Goal: Transaction & Acquisition: Obtain resource

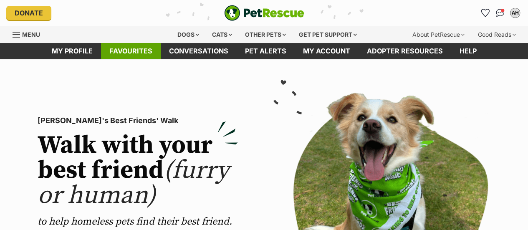
click at [130, 55] on link "Favourites" at bounding box center [131, 51] width 60 height 16
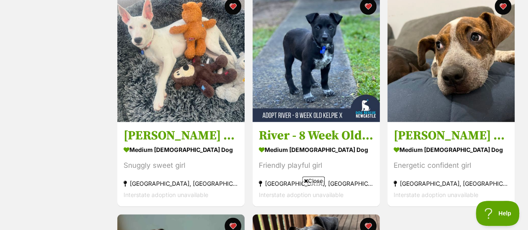
scroll to position [612, 0]
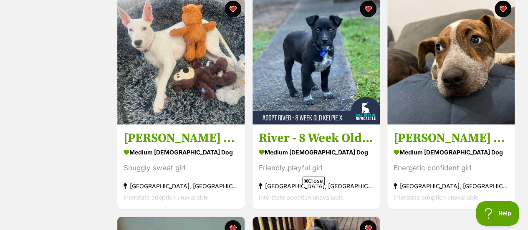
drag, startPoint x: 532, startPoint y: 21, endPoint x: 534, endPoint y: 106, distance: 84.3
click at [527, 106] on html "Skip to main content Log in to favourite this pet Log in Or sign up Search PetR…" at bounding box center [264, 178] width 528 height 1580
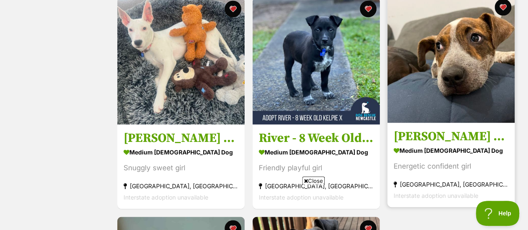
click at [446, 61] on img at bounding box center [450, 58] width 127 height 127
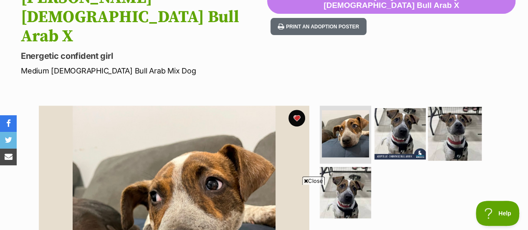
click at [459, 106] on img at bounding box center [455, 133] width 54 height 54
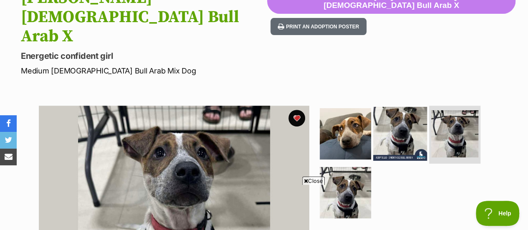
click at [400, 106] on img at bounding box center [400, 133] width 54 height 54
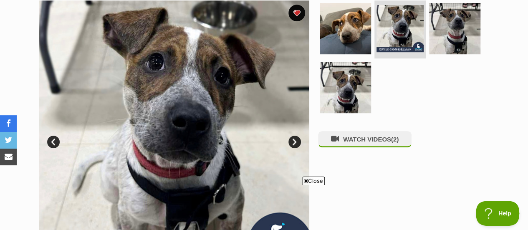
scroll to position [217, 0]
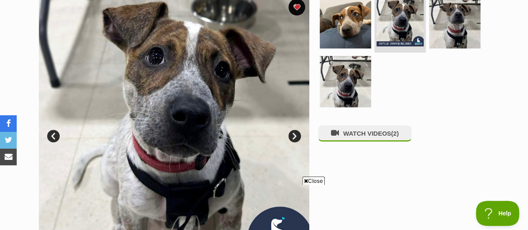
click at [310, 178] on span "Close" at bounding box center [313, 180] width 23 height 8
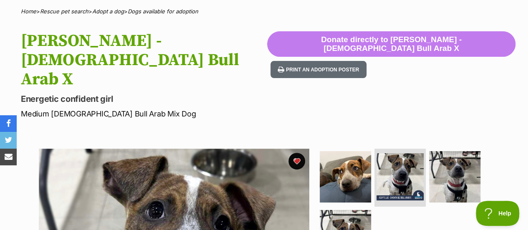
drag, startPoint x: 202, startPoint y: 73, endPoint x: 165, endPoint y: 63, distance: 38.0
click at [165, 63] on hgroup "Ellie - 4 Month Old Bull Arab X Energetic confident girl Medium Female Bull Ara…" at bounding box center [144, 75] width 246 height 88
click at [349, 149] on img at bounding box center [345, 176] width 54 height 54
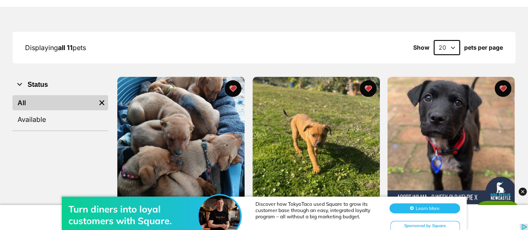
scroll to position [96, 0]
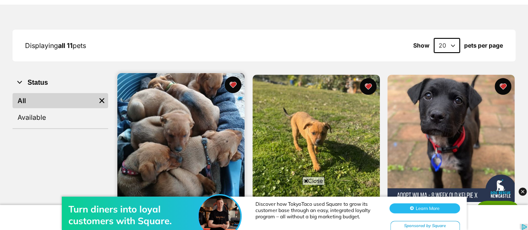
click at [144, 127] on img at bounding box center [180, 136] width 127 height 127
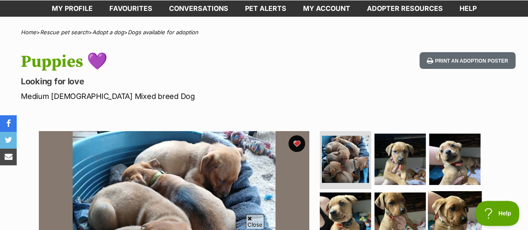
click at [442, 214] on img at bounding box center [455, 218] width 54 height 54
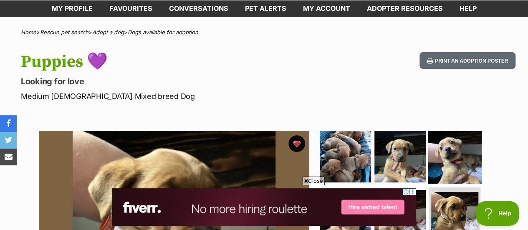
click at [457, 150] on img at bounding box center [455, 156] width 54 height 54
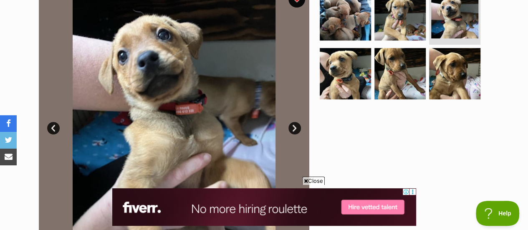
scroll to position [184, 0]
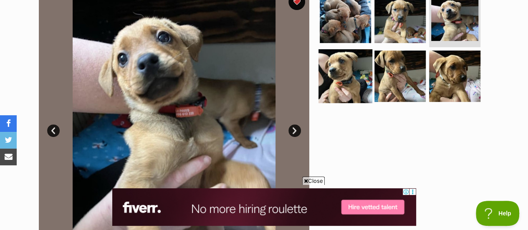
click at [334, 69] on img at bounding box center [345, 76] width 54 height 54
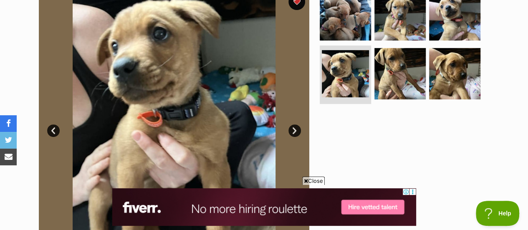
click at [311, 178] on span "Close" at bounding box center [313, 180] width 23 height 8
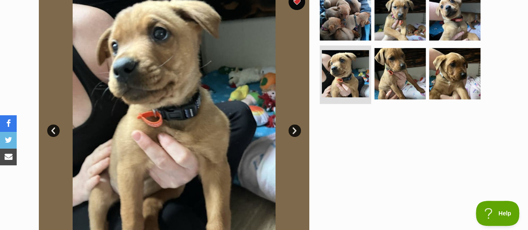
scroll to position [183, 0]
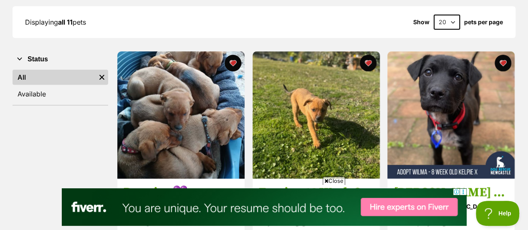
click at [331, 178] on span "Close" at bounding box center [333, 180] width 23 height 8
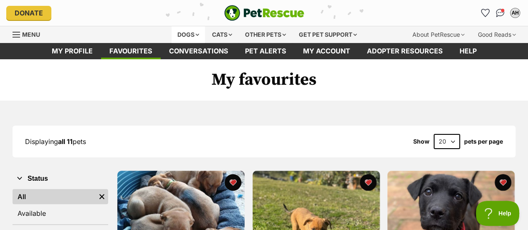
click at [181, 31] on div "Dogs" at bounding box center [187, 34] width 33 height 17
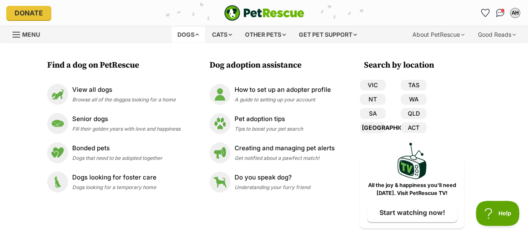
click at [372, 124] on link "[GEOGRAPHIC_DATA]" at bounding box center [373, 127] width 26 height 11
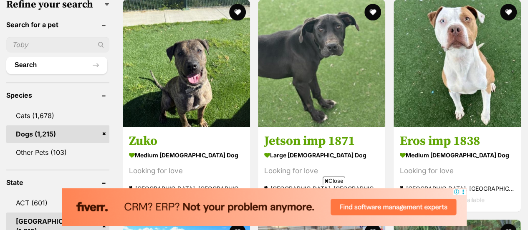
click at [335, 181] on span "Close" at bounding box center [333, 180] width 23 height 8
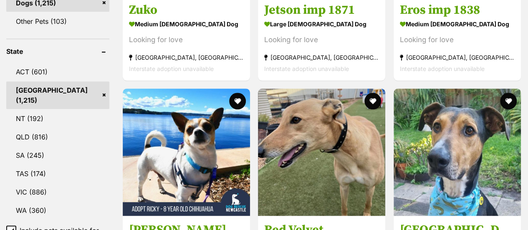
scroll to position [459, 0]
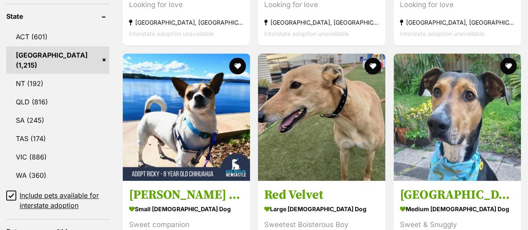
click at [14, 192] on icon at bounding box center [11, 195] width 6 height 6
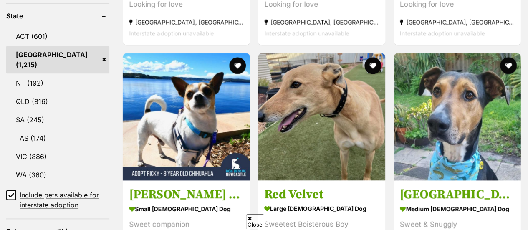
click at [11, 193] on icon at bounding box center [11, 195] width 5 height 4
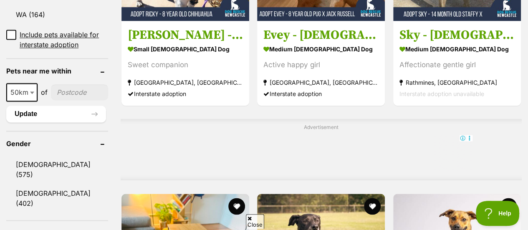
click at [18, 86] on span "50km" at bounding box center [22, 92] width 30 height 12
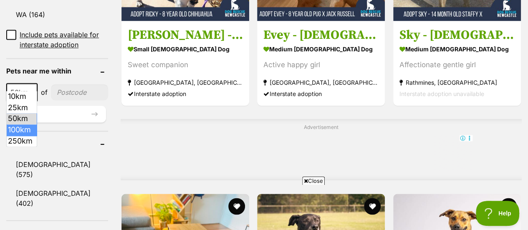
select select "100"
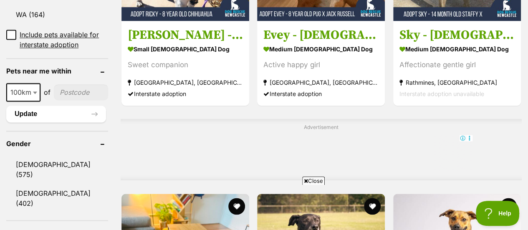
click at [69, 86] on input"] "postcode" at bounding box center [81, 92] width 54 height 16
type input"] "2286"
click at [39, 106] on button "Update" at bounding box center [56, 114] width 100 height 17
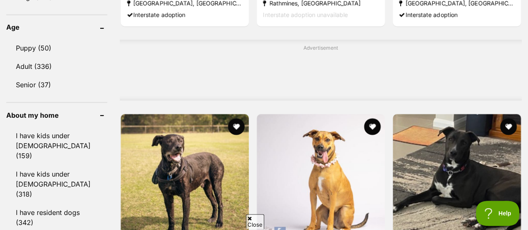
drag, startPoint x: 531, startPoint y: 18, endPoint x: 526, endPoint y: 88, distance: 69.8
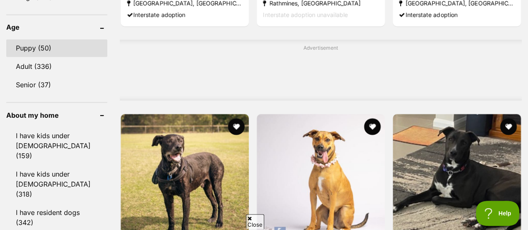
click at [17, 39] on link "Puppy (50)" at bounding box center [56, 48] width 101 height 18
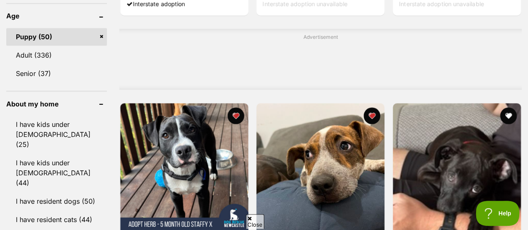
scroll to position [743, 0]
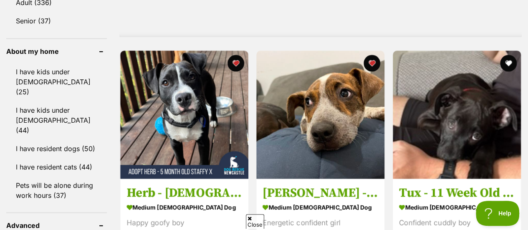
drag, startPoint x: 532, startPoint y: 23, endPoint x: 530, endPoint y: 94, distance: 71.4
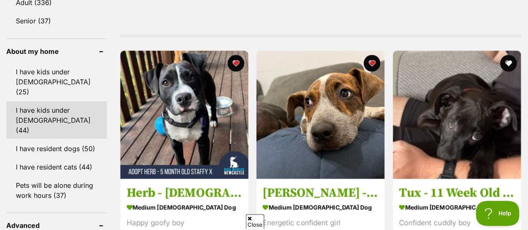
click at [35, 101] on link "I have kids under 12 years old (44)" at bounding box center [56, 120] width 101 height 38
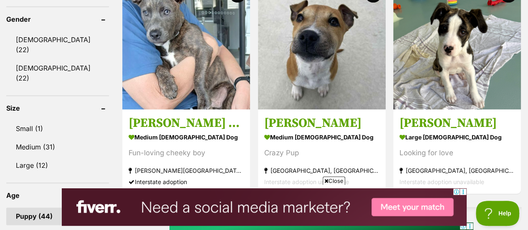
scroll to position [526, 0]
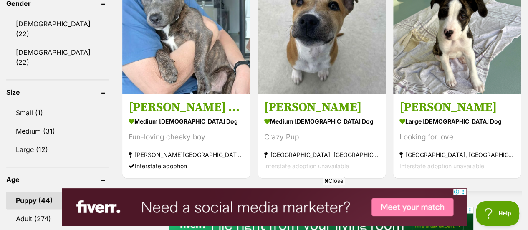
drag, startPoint x: 532, startPoint y: 12, endPoint x: 531, endPoint y: 61, distance: 49.6
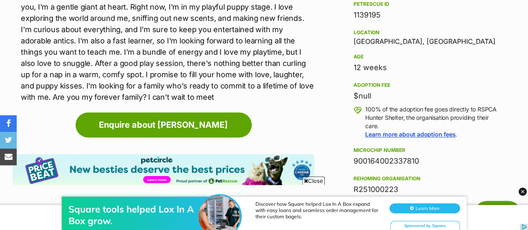
scroll to position [534, 0]
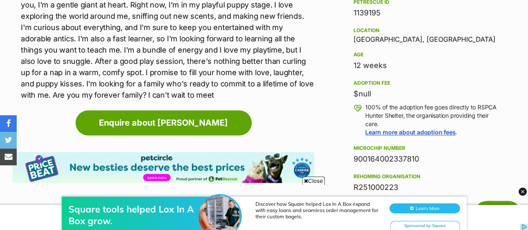
drag, startPoint x: 0, startPoint y: 0, endPoint x: 533, endPoint y: 105, distance: 542.9
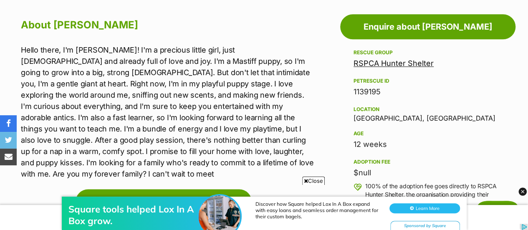
scroll to position [483, 0]
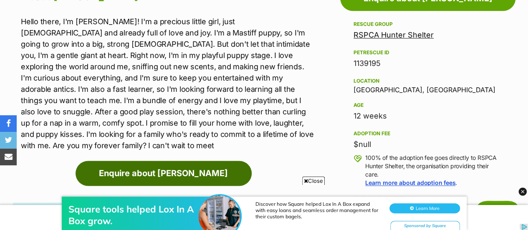
click at [192, 165] on link "Enquire about Ethel" at bounding box center [164, 173] width 176 height 25
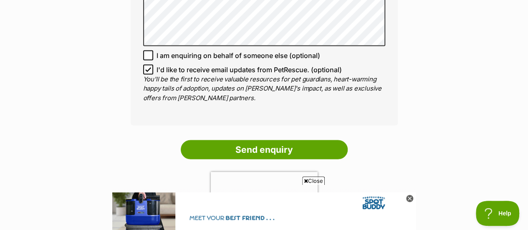
scroll to position [768, 0]
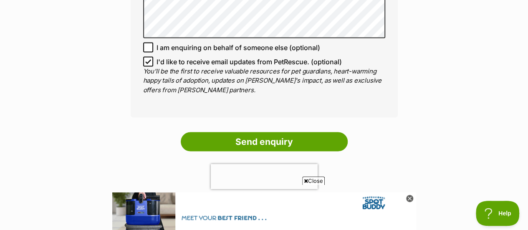
drag, startPoint x: 533, startPoint y: 52, endPoint x: 533, endPoint y: 135, distance: 82.6
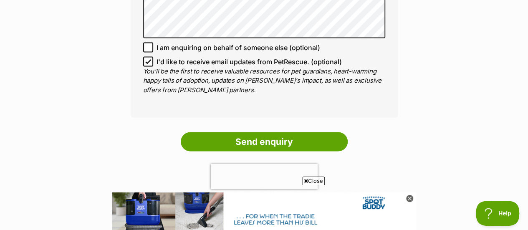
click at [527, 135] on html "Skip to main content Log in to favourite this pet Log in Or sign up Search PetR…" at bounding box center [264, 0] width 528 height 1536
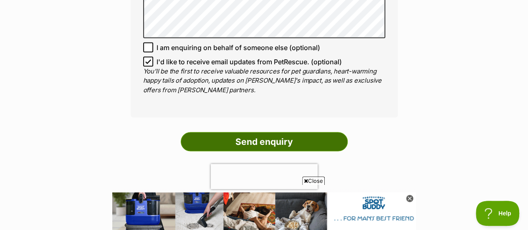
click at [257, 132] on input "Send enquiry" at bounding box center [264, 141] width 167 height 19
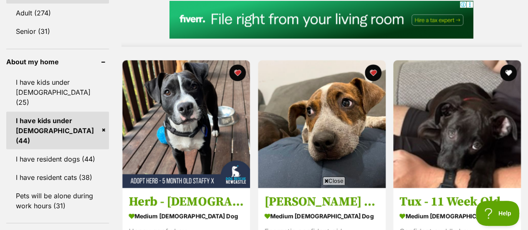
scroll to position [735, 0]
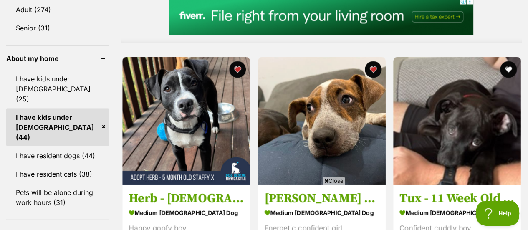
click at [102, 108] on link "I have kids under [DEMOGRAPHIC_DATA] (44)" at bounding box center [57, 127] width 103 height 38
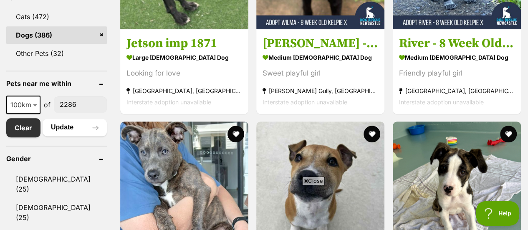
scroll to position [361, 0]
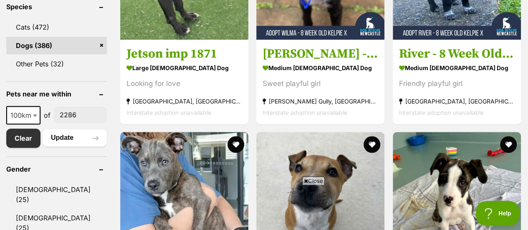
drag, startPoint x: 533, startPoint y: 12, endPoint x: 534, endPoint y: 65, distance: 53.8
click at [17, 141] on link "Clear" at bounding box center [25, 137] width 38 height 19
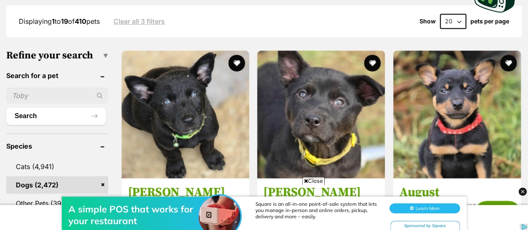
click at [24, 88] on input "text" at bounding box center [57, 96] width 102 height 16
type input "pogo"
click at [6, 108] on button "Search" at bounding box center [56, 116] width 100 height 17
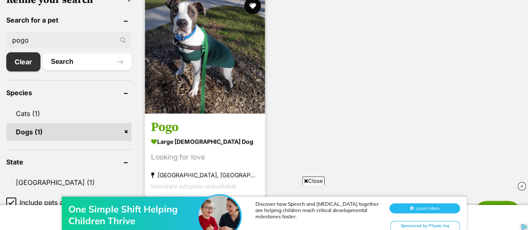
click at [191, 57] on img at bounding box center [205, 53] width 120 height 120
